Goal: Transaction & Acquisition: Book appointment/travel/reservation

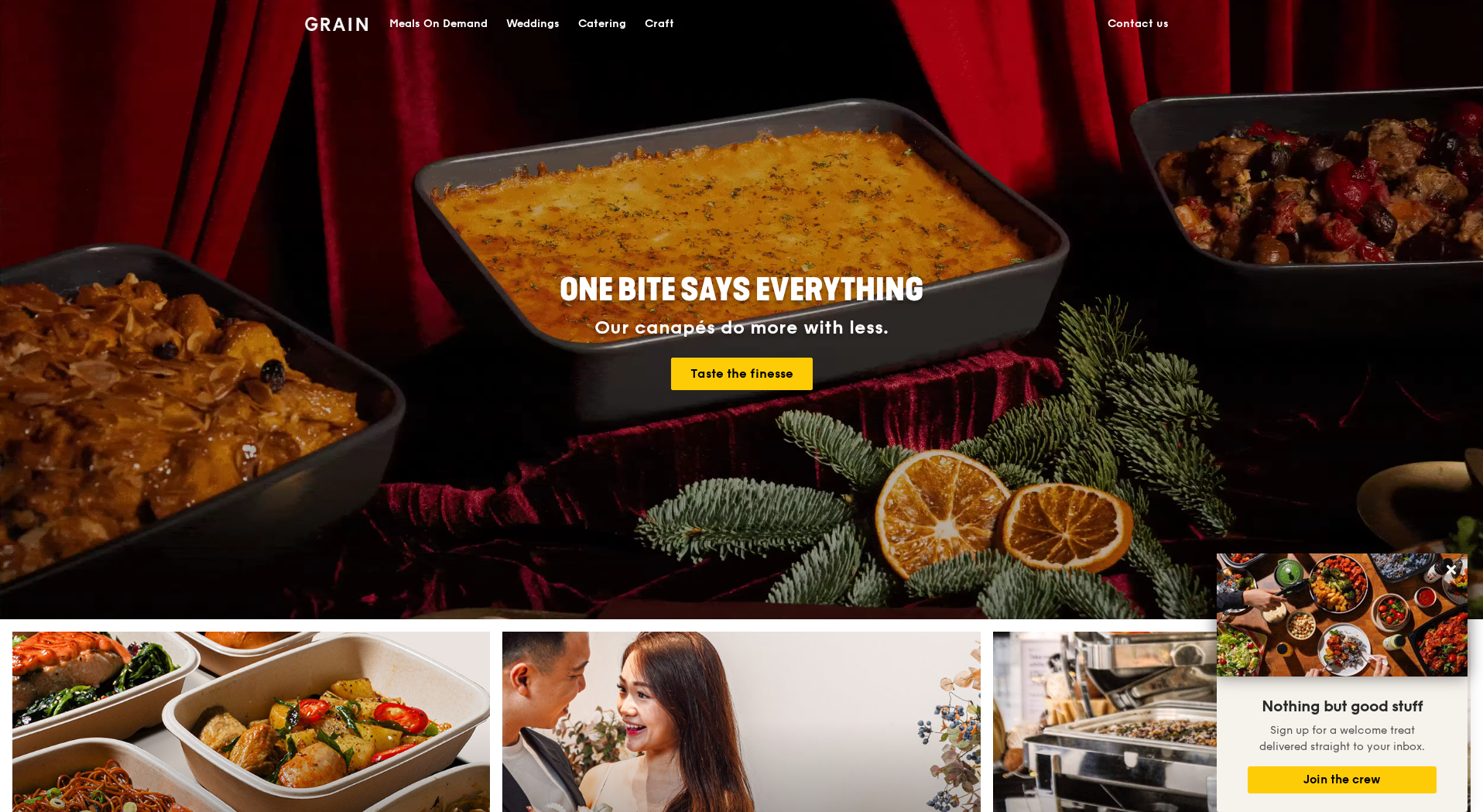
click at [443, 21] on div "Meals On Demand" at bounding box center [438, 24] width 98 height 47
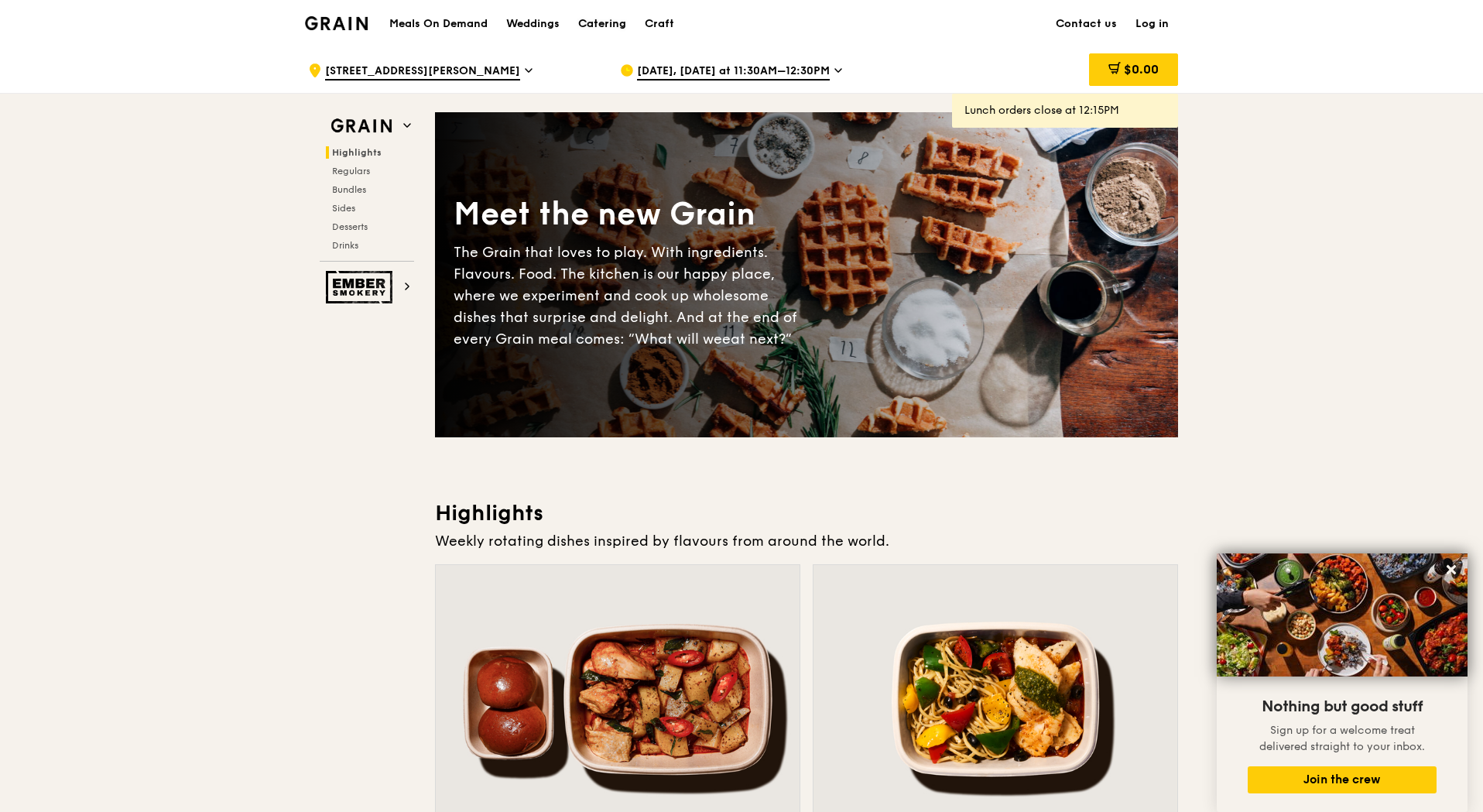
click at [603, 21] on div "Catering" at bounding box center [603, 24] width 48 height 47
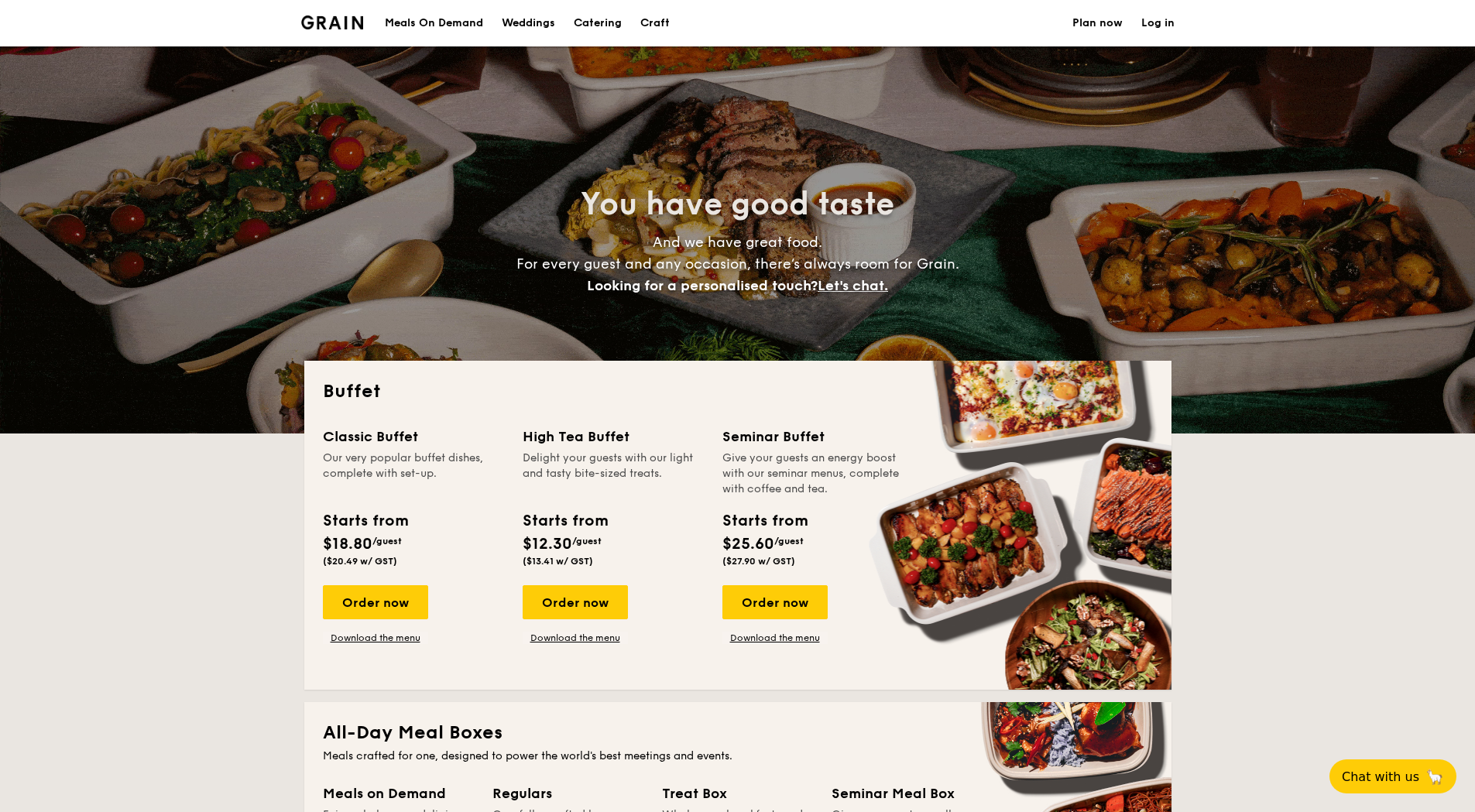
select select
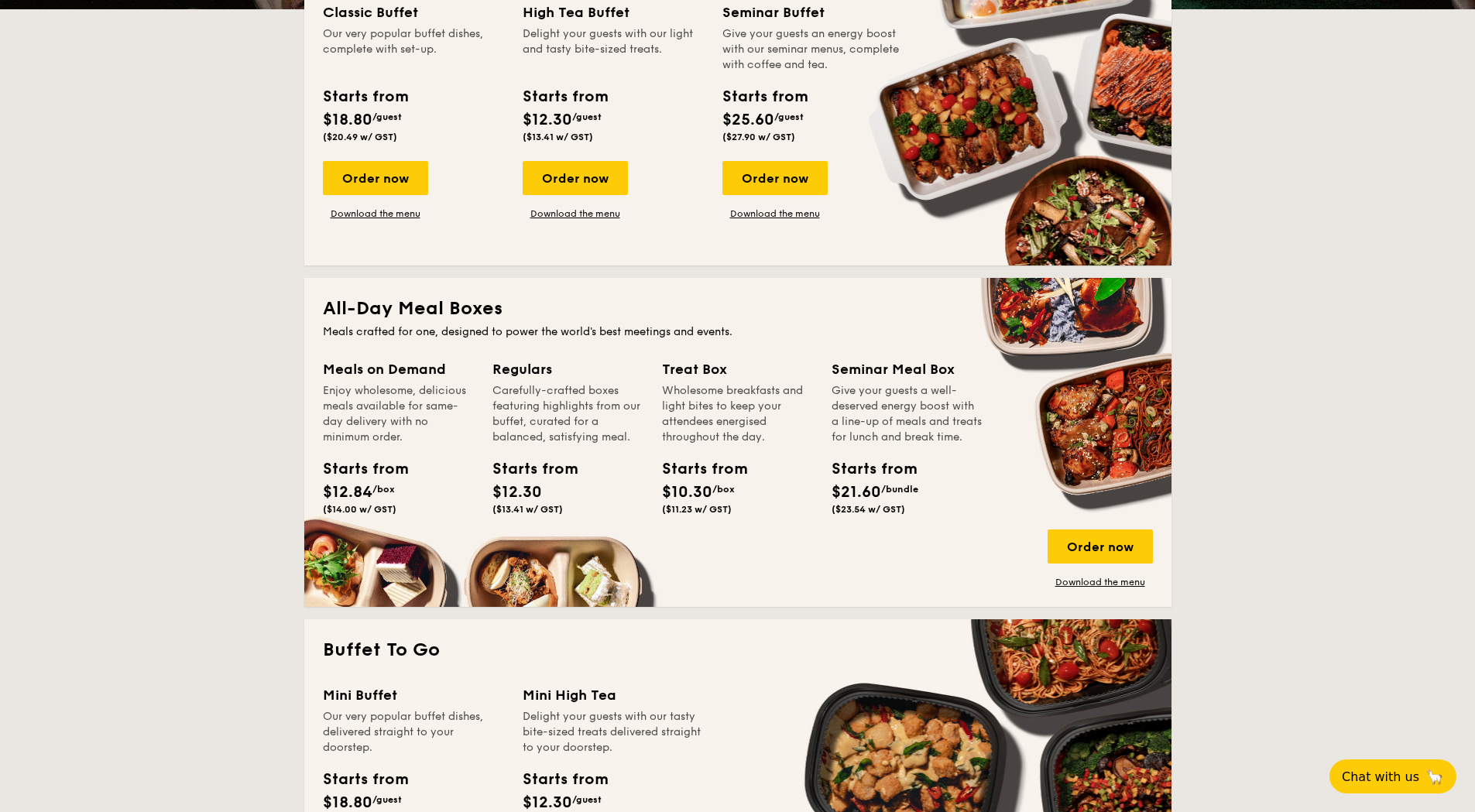
scroll to position [423, 0]
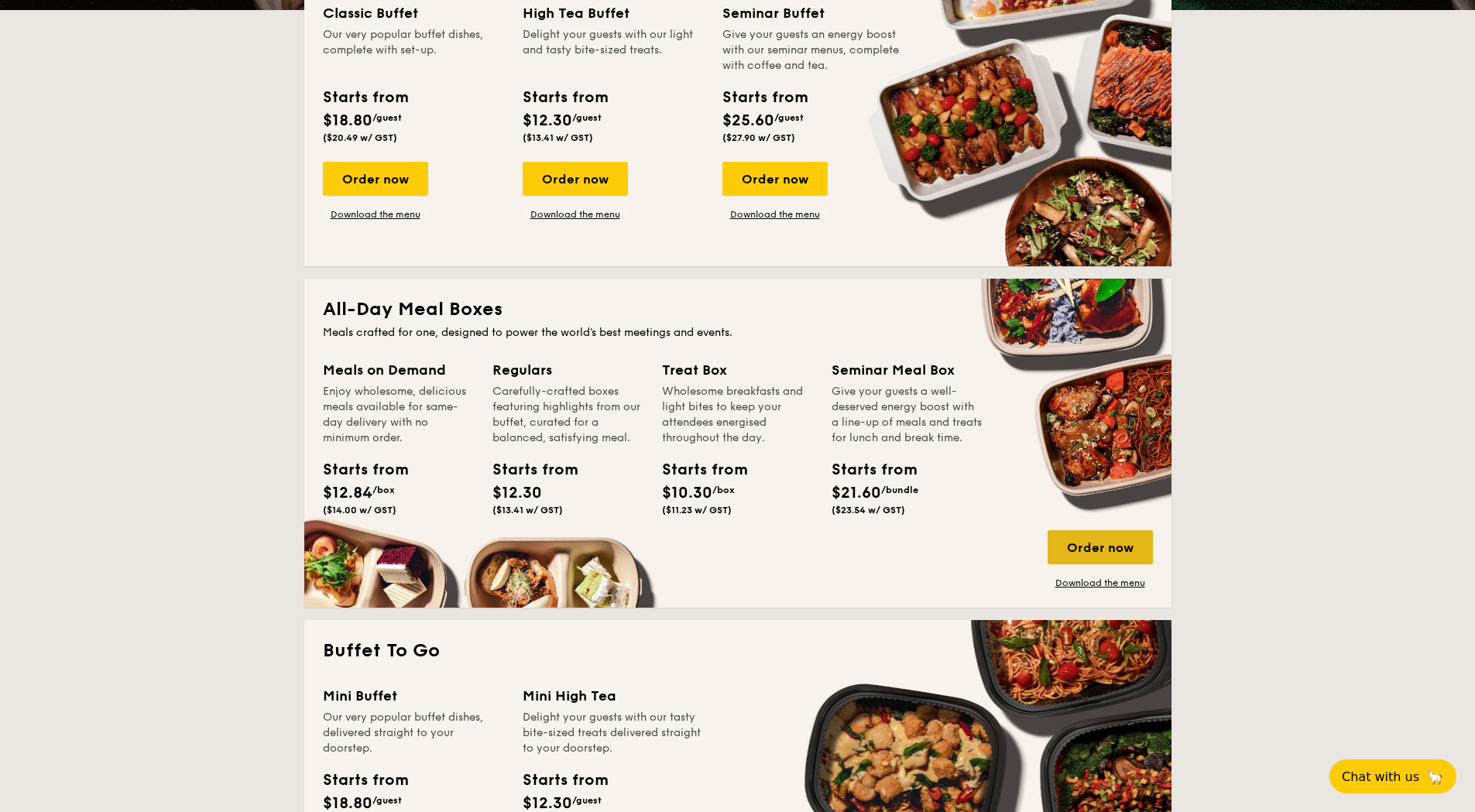
click at [1095, 544] on div "Order now" at bounding box center [1100, 547] width 106 height 34
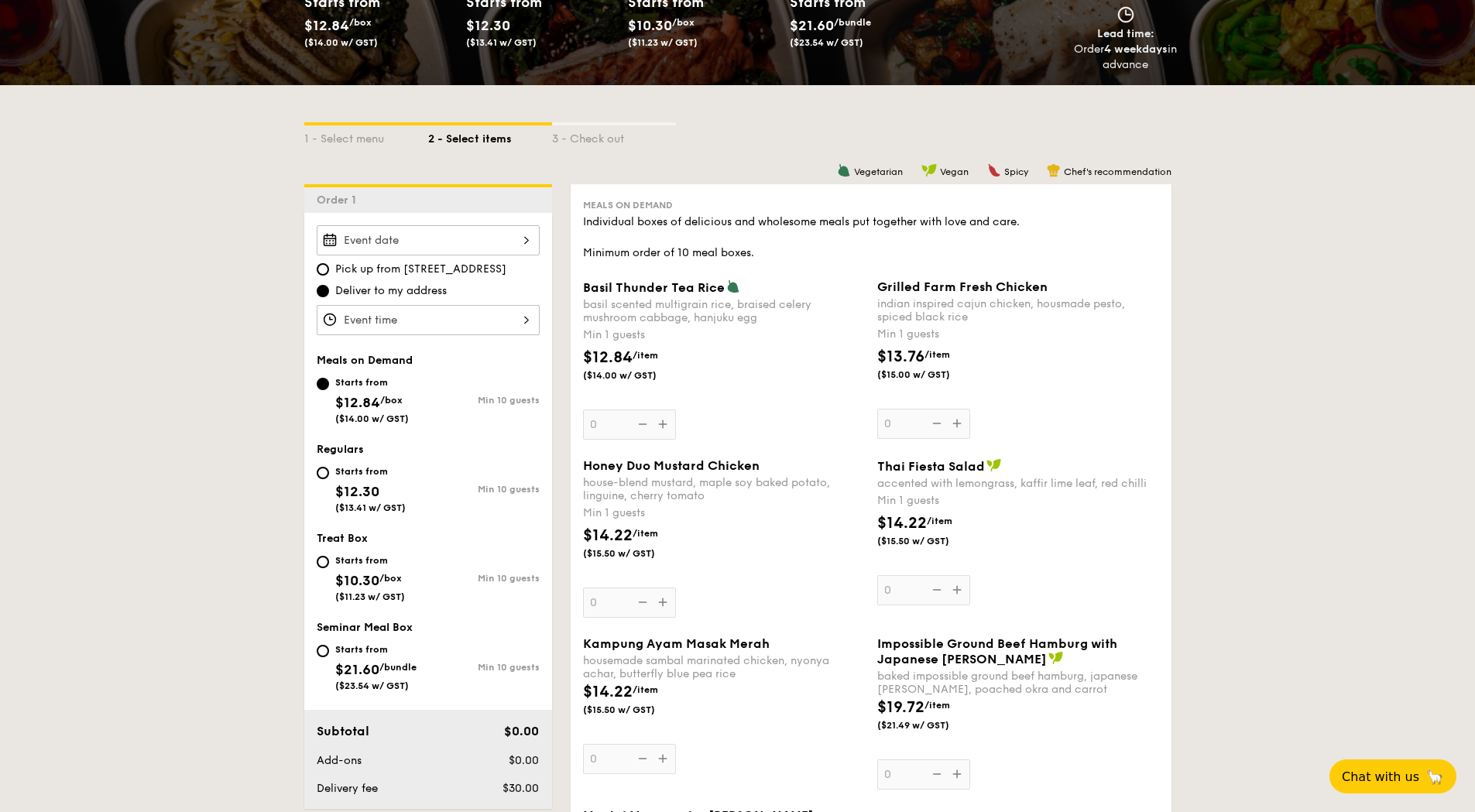
scroll to position [259, 0]
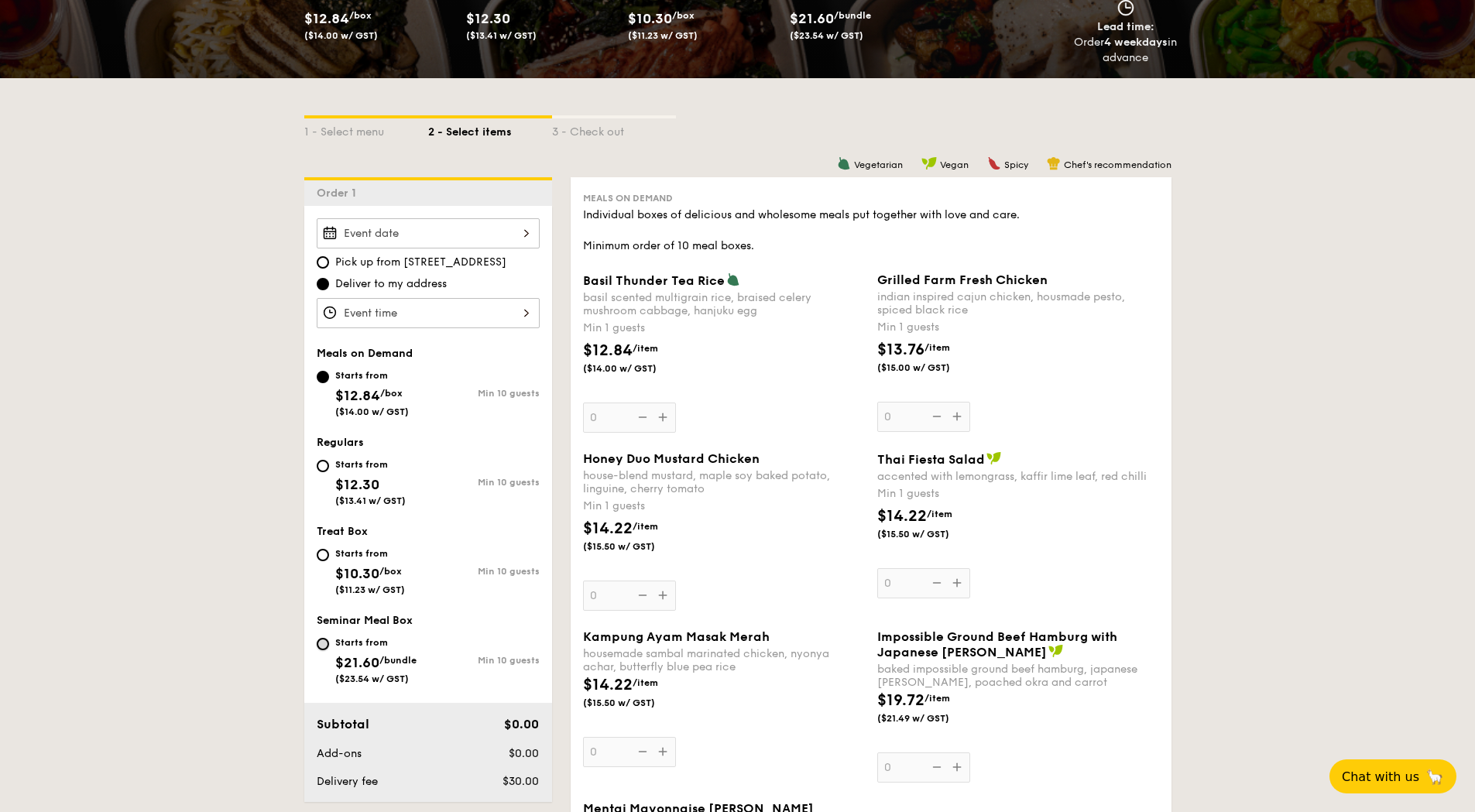
click at [323, 638] on input "Starts from $21.60 /bundle ($23.54 w/ GST) Min 10 guests" at bounding box center [323, 644] width 13 height 13
radio input "true"
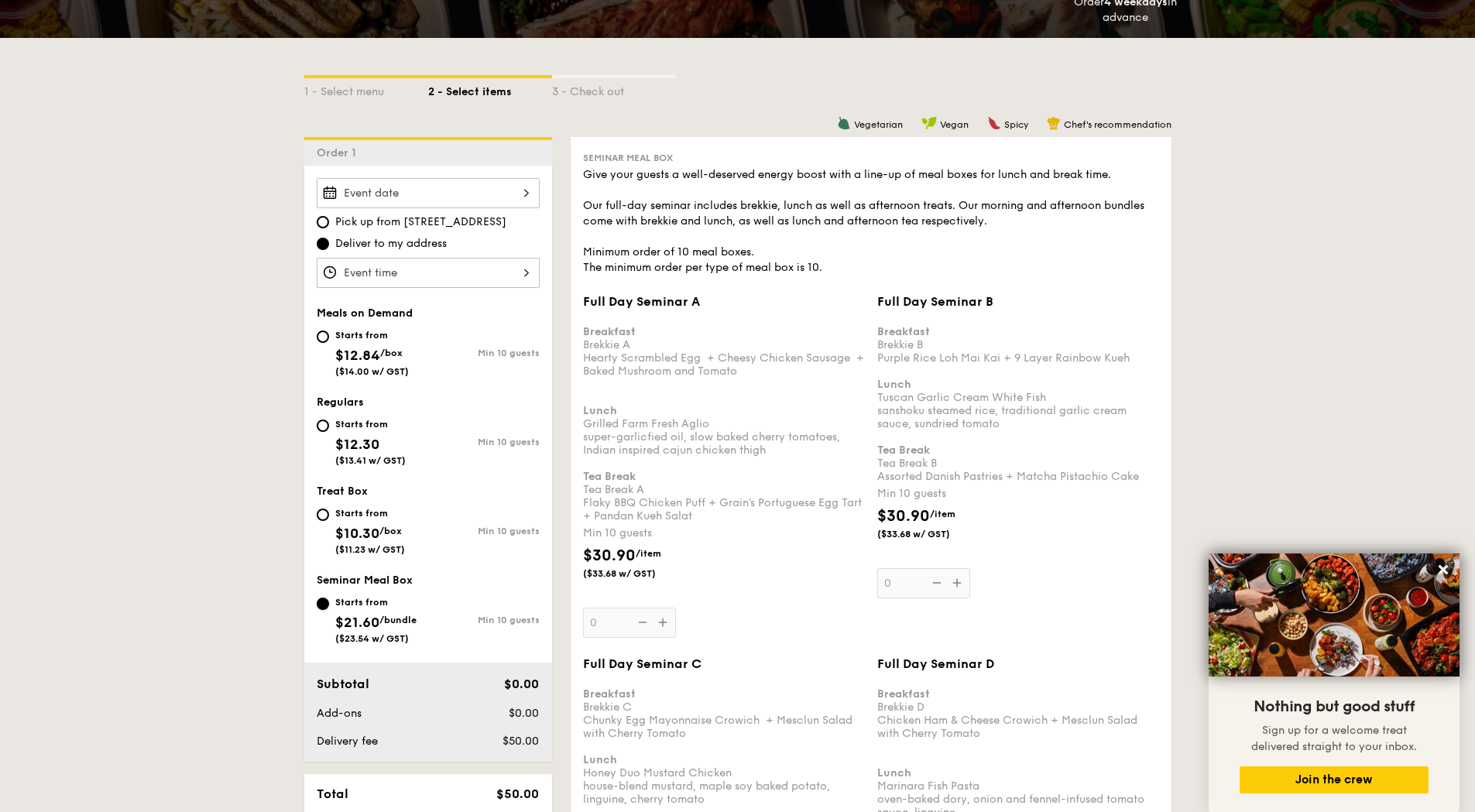
scroll to position [299, 0]
